Goal: Task Accomplishment & Management: Use online tool/utility

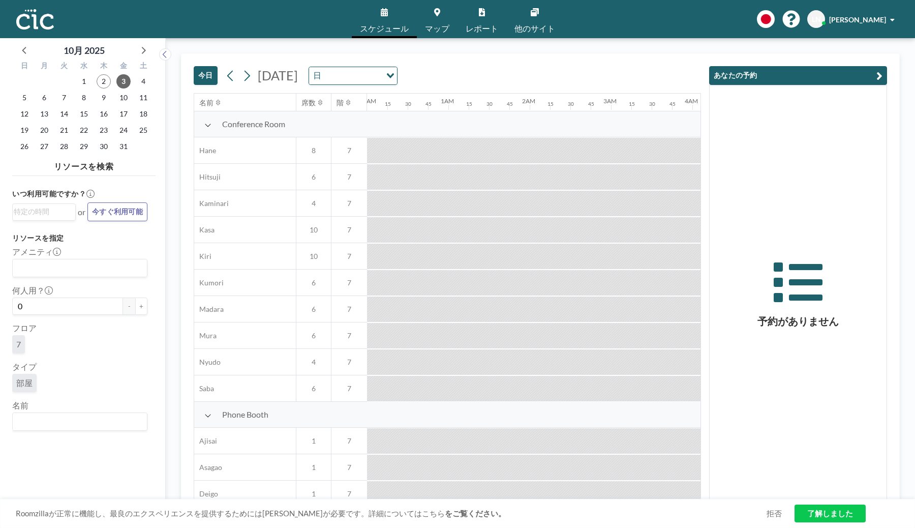
click at [205, 77] on button "今日" at bounding box center [206, 75] width 24 height 19
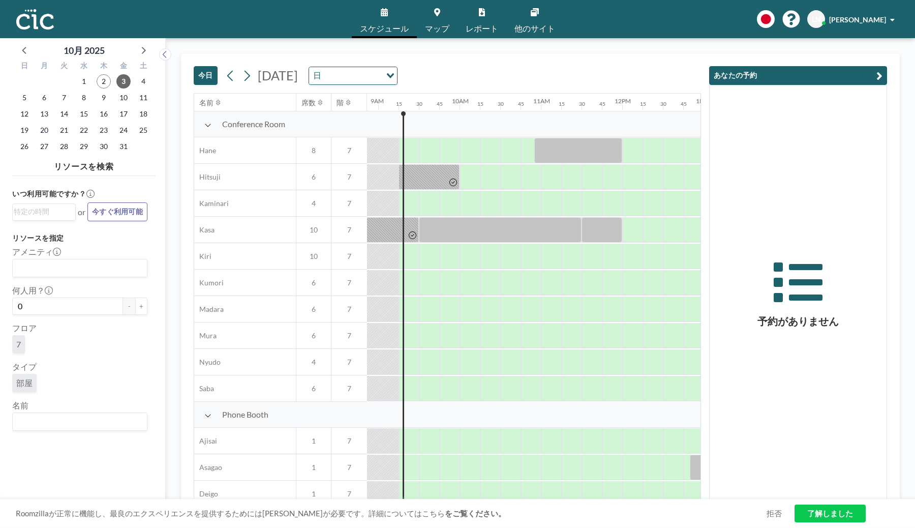
scroll to position [0, 732]
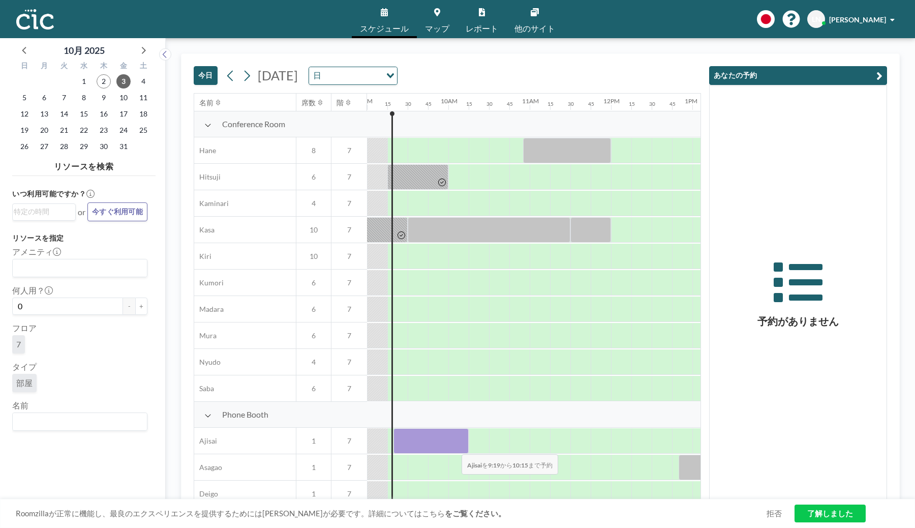
drag, startPoint x: 402, startPoint y: 449, endPoint x: 455, endPoint y: 447, distance: 52.4
click at [455, 447] on div at bounding box center [431, 440] width 75 height 25
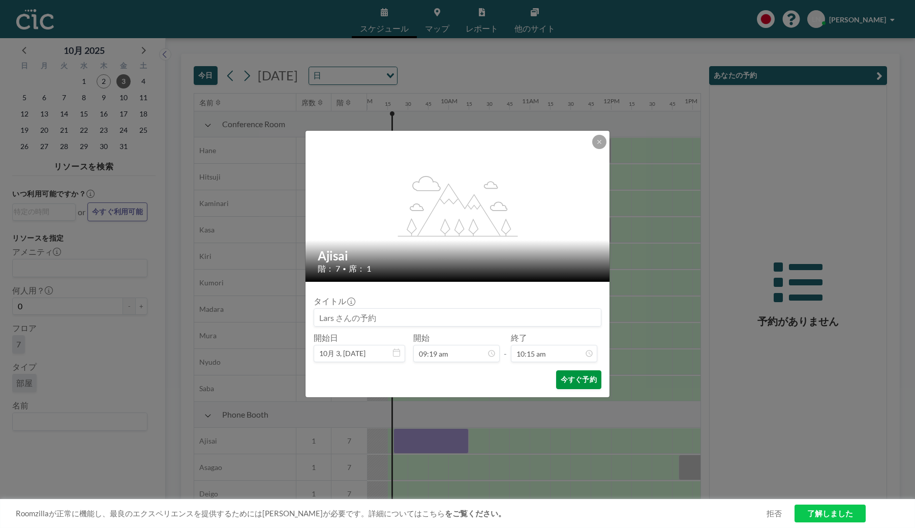
click at [580, 374] on button "今すぐ予約" at bounding box center [578, 379] width 45 height 19
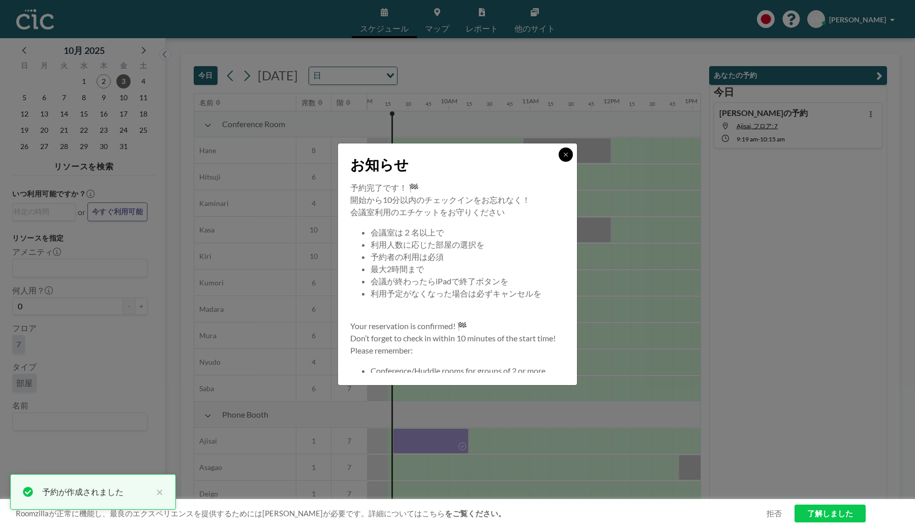
click at [570, 155] on button at bounding box center [566, 154] width 14 height 14
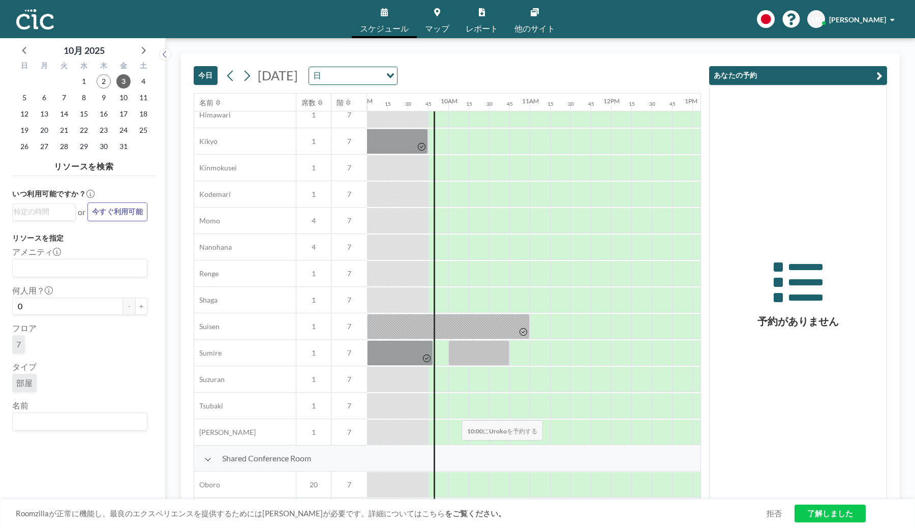
scroll to position [385, 732]
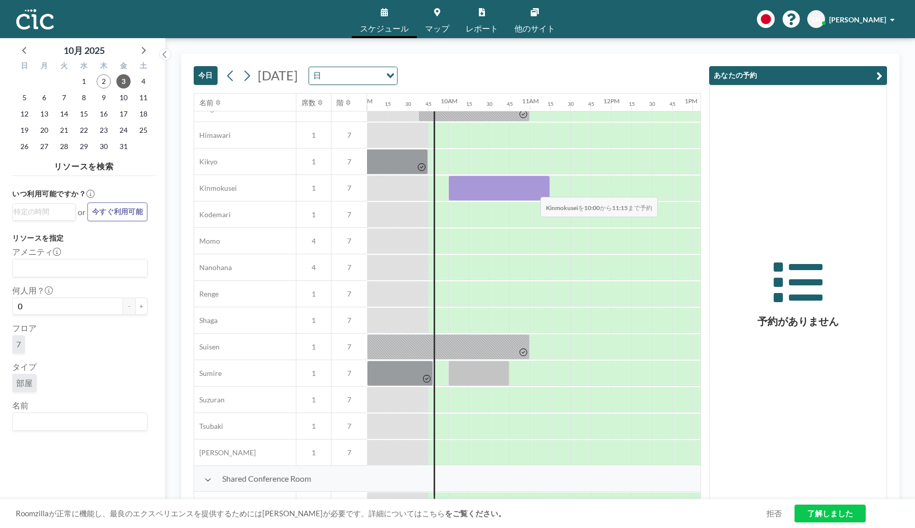
drag, startPoint x: 456, startPoint y: 187, endPoint x: 533, endPoint y: 190, distance: 76.9
click at [533, 190] on div at bounding box center [500, 187] width 102 height 25
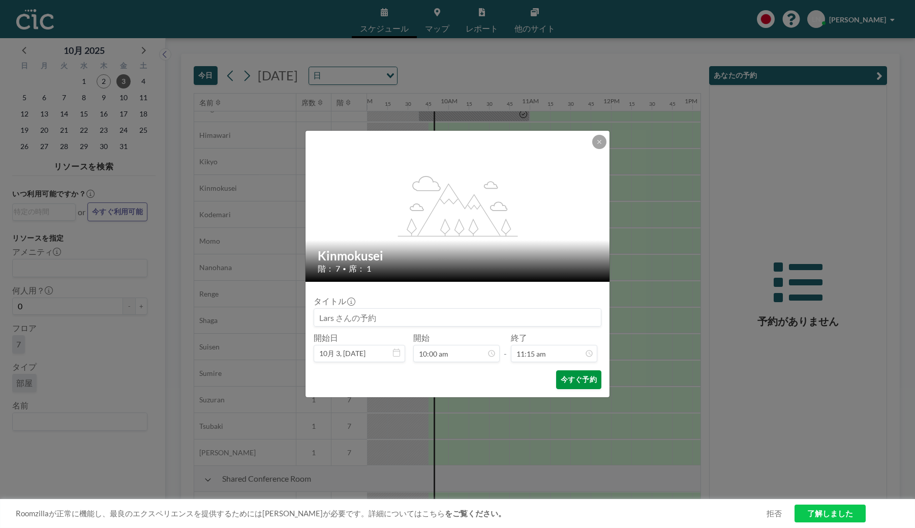
click at [578, 379] on button "今すぐ予約" at bounding box center [578, 379] width 45 height 19
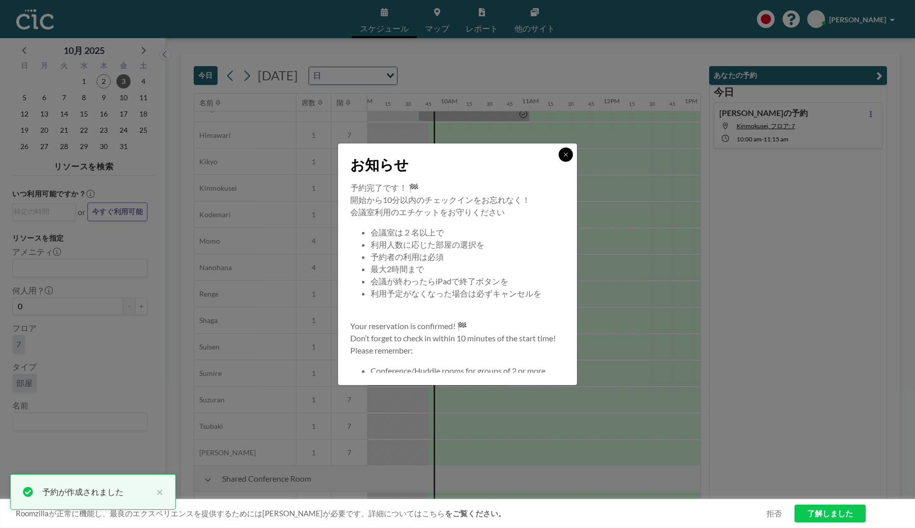
click at [572, 156] on button at bounding box center [566, 154] width 14 height 14
